Goal: Find specific page/section: Find specific page/section

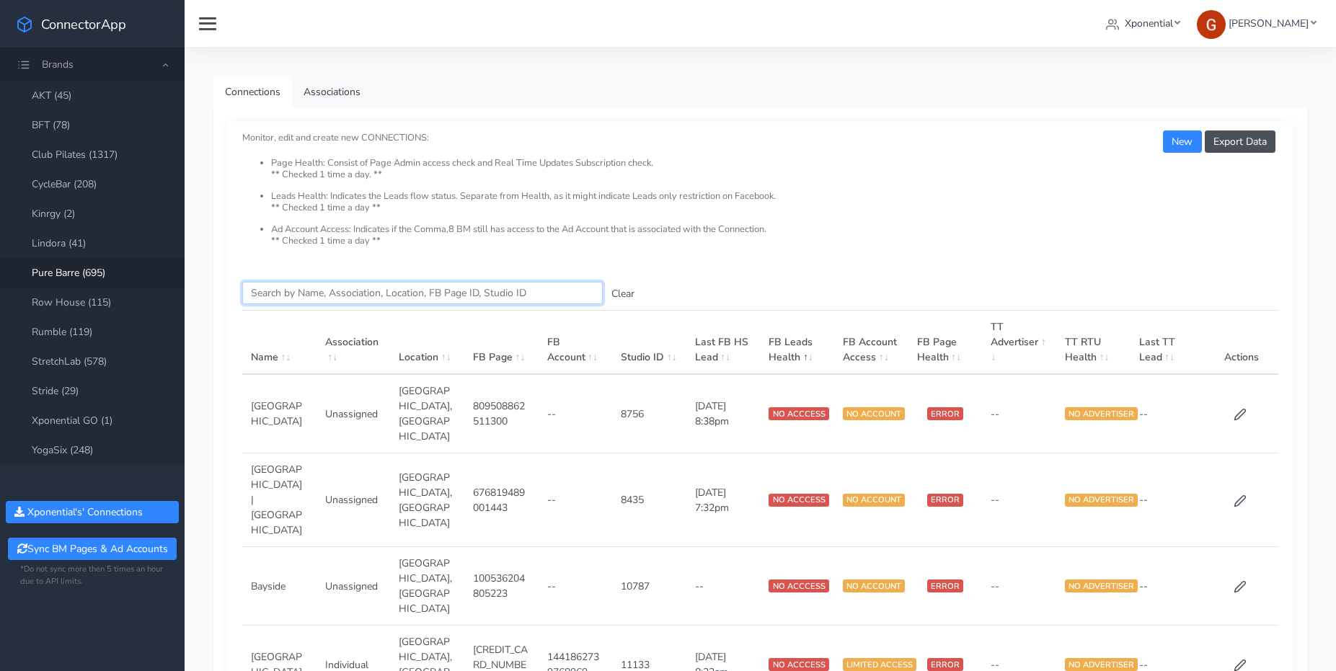
click at [414, 293] on input "Search this table" at bounding box center [422, 293] width 361 height 22
paste input "7218325937924931585"
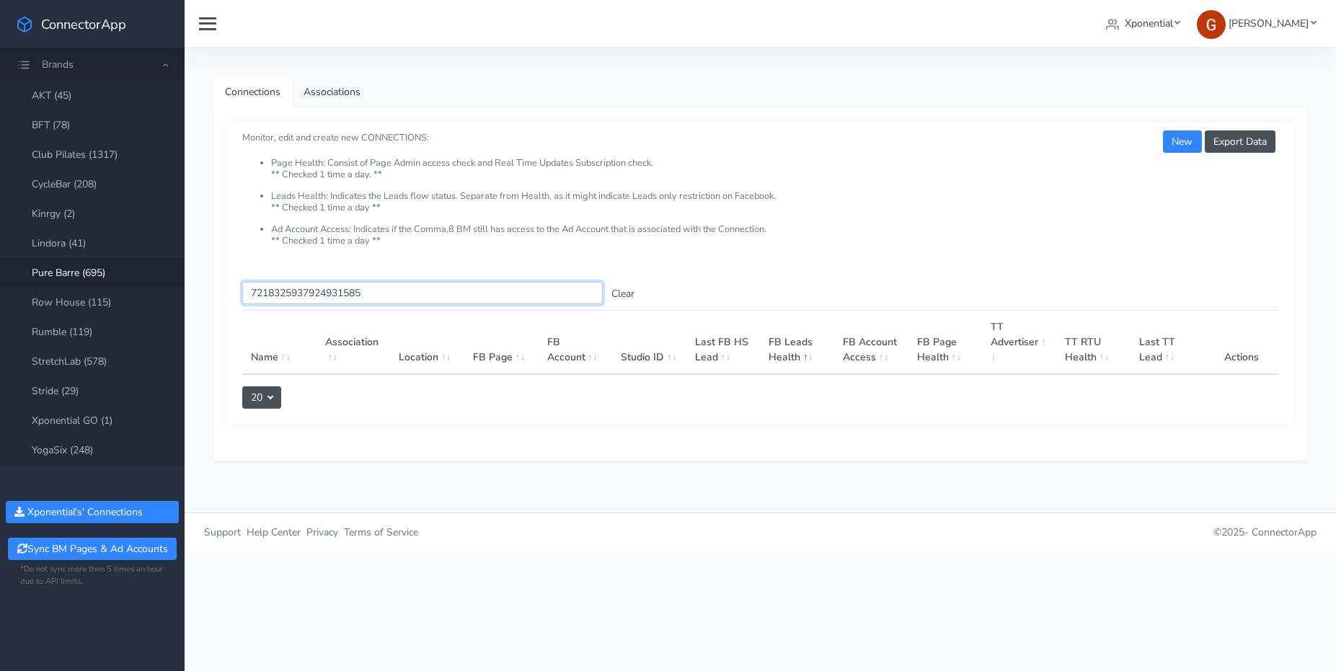
type input "7218325937924931585"
click at [618, 296] on button "Clear" at bounding box center [623, 294] width 40 height 22
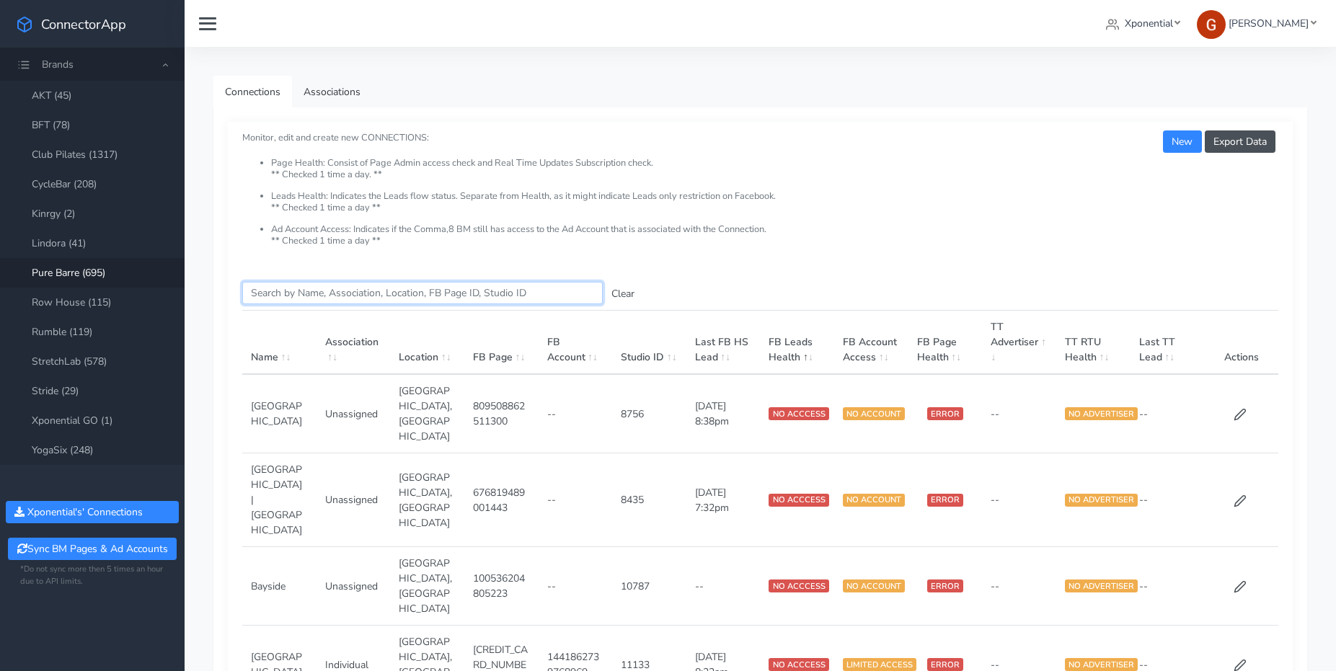
click at [293, 293] on input "Search this table" at bounding box center [422, 293] width 361 height 22
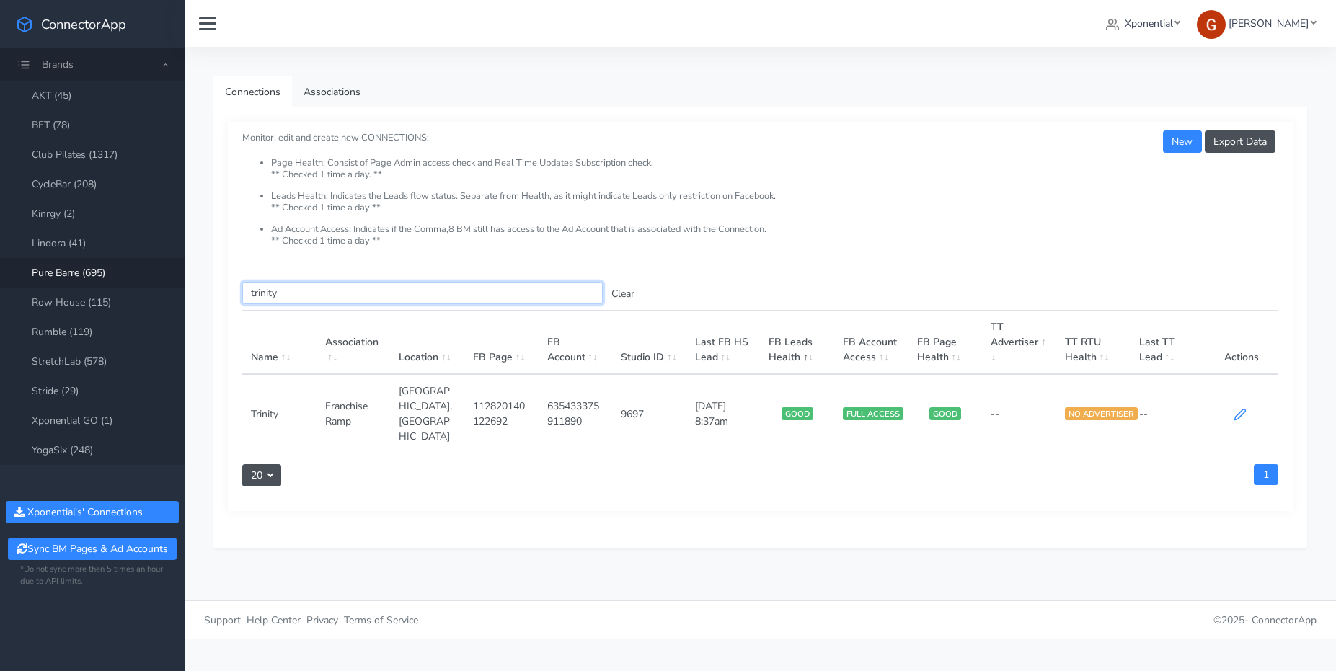
type input "trinity"
click at [1242, 408] on icon at bounding box center [1240, 414] width 13 height 13
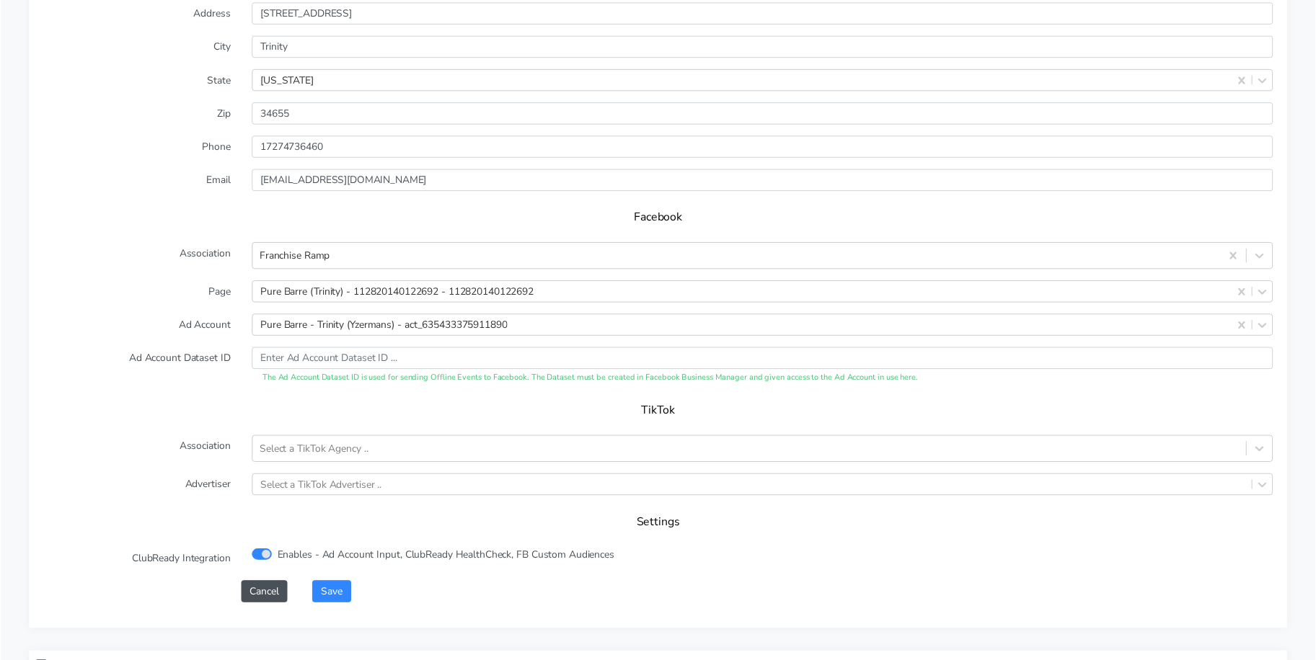
scroll to position [1312, 0]
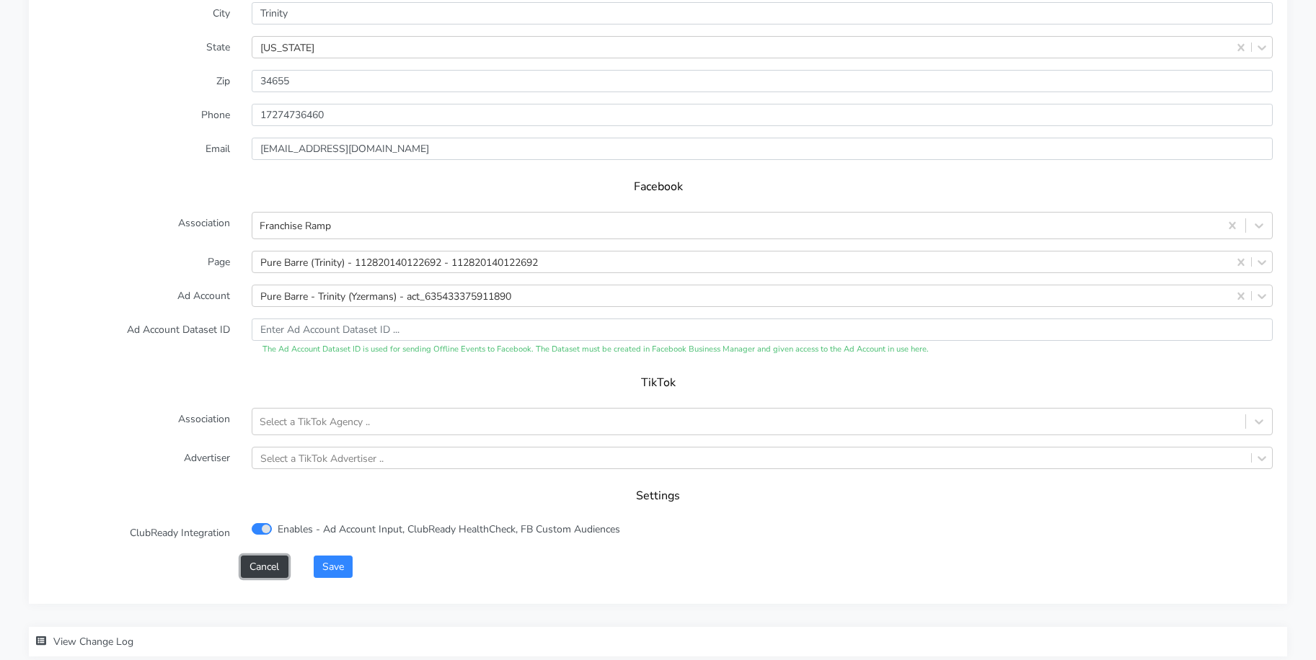
click at [265, 570] on button "Cancel" at bounding box center [264, 567] width 47 height 22
